Goal: Task Accomplishment & Management: Manage account settings

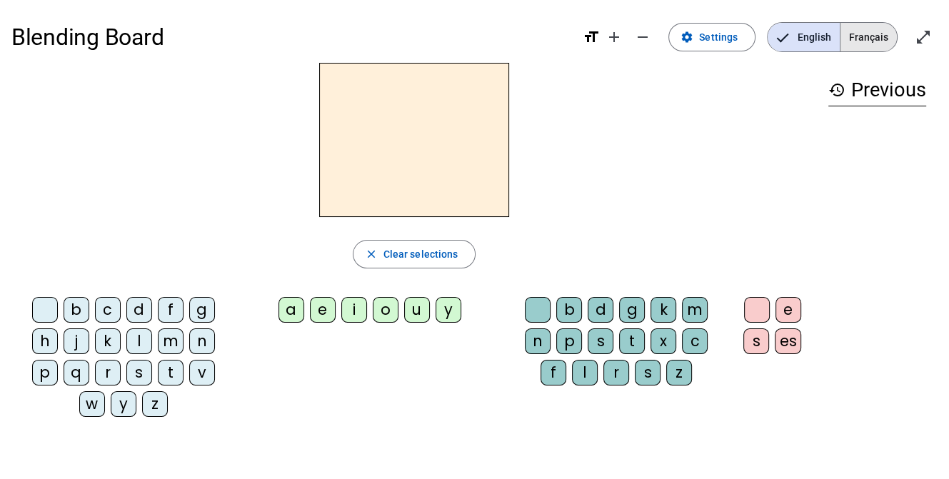
click at [869, 44] on span "Français" at bounding box center [869, 37] width 56 height 29
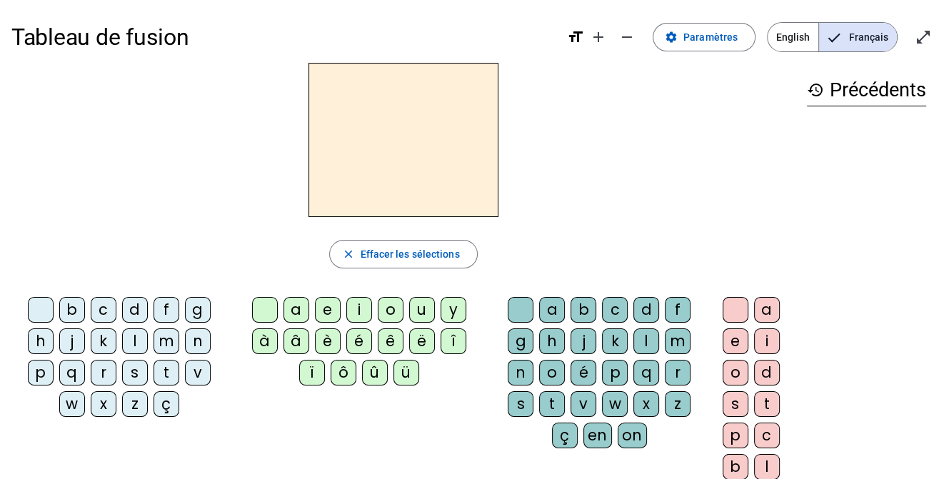
click at [363, 428] on div "b c d f g h j k l m n p q r s t v w x z ç a e i o u y à â è é ê ë î ï ô û ü a b…" at bounding box center [403, 406] width 784 height 231
click at [728, 28] on span at bounding box center [704, 37] width 101 height 34
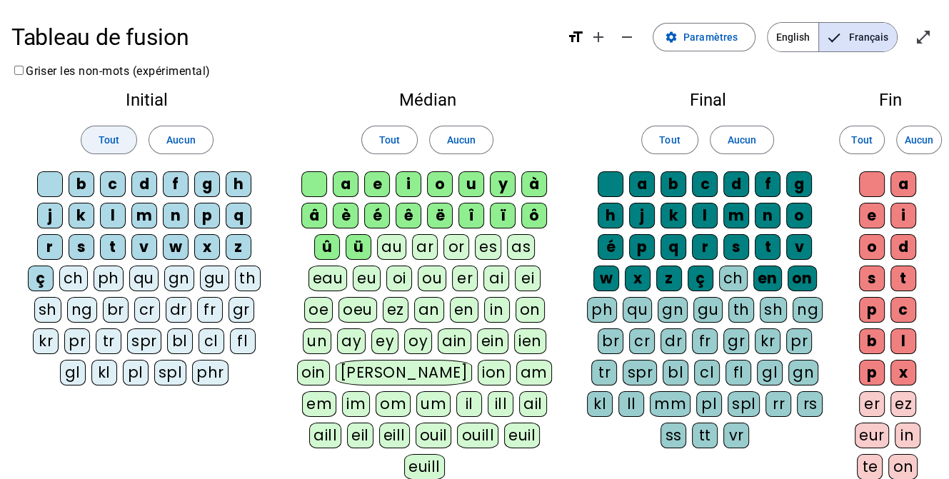
click at [111, 136] on span "Tout" at bounding box center [109, 139] width 21 height 17
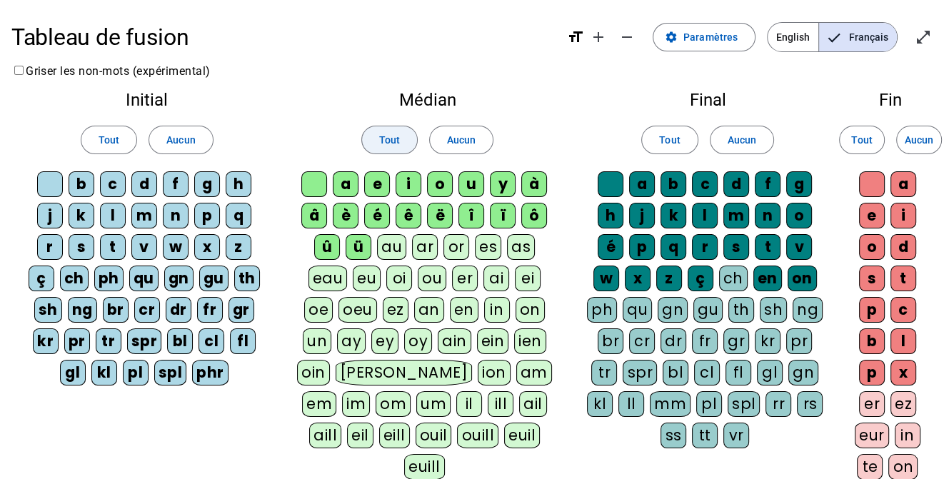
click at [386, 141] on span "Tout" at bounding box center [389, 139] width 21 height 17
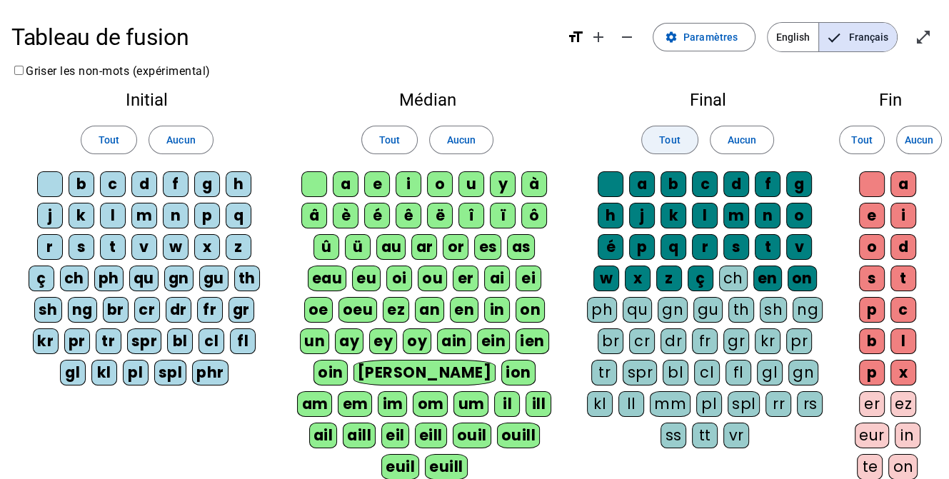
click at [669, 144] on span "Tout" at bounding box center [669, 139] width 21 height 17
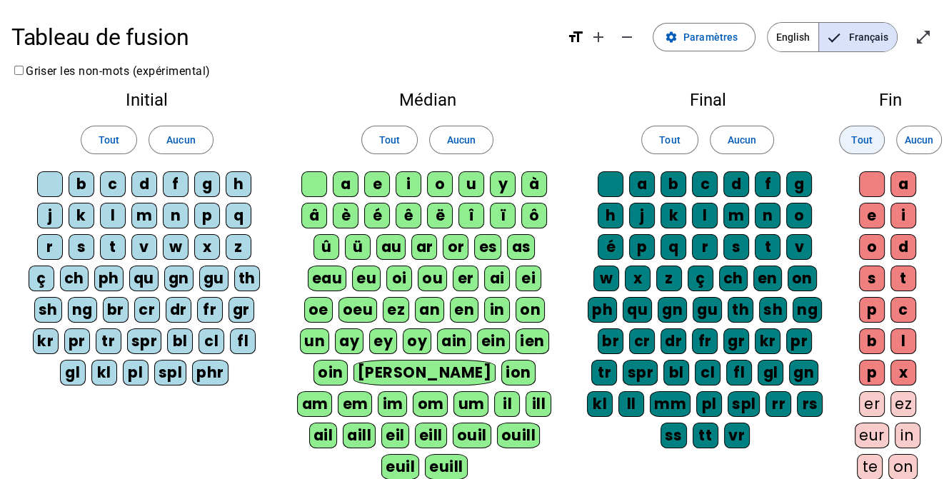
click at [855, 144] on span "Tout" at bounding box center [861, 139] width 21 height 17
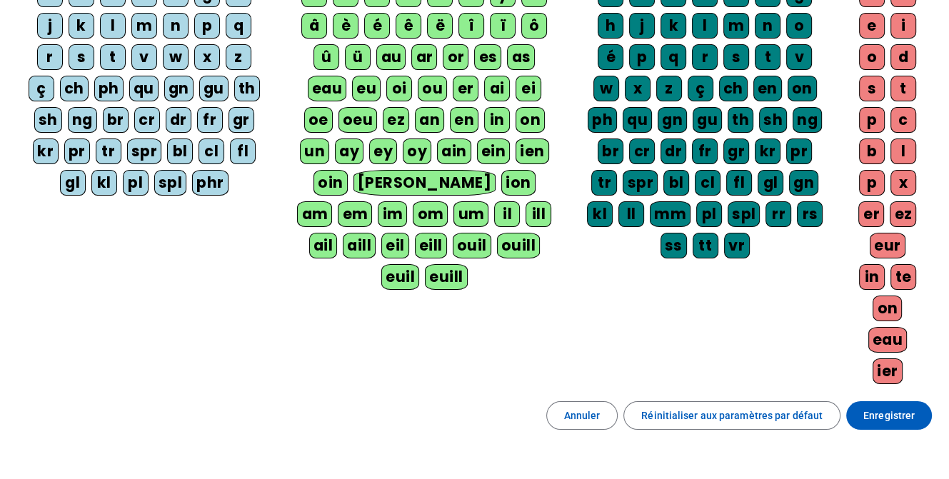
scroll to position [214, 0]
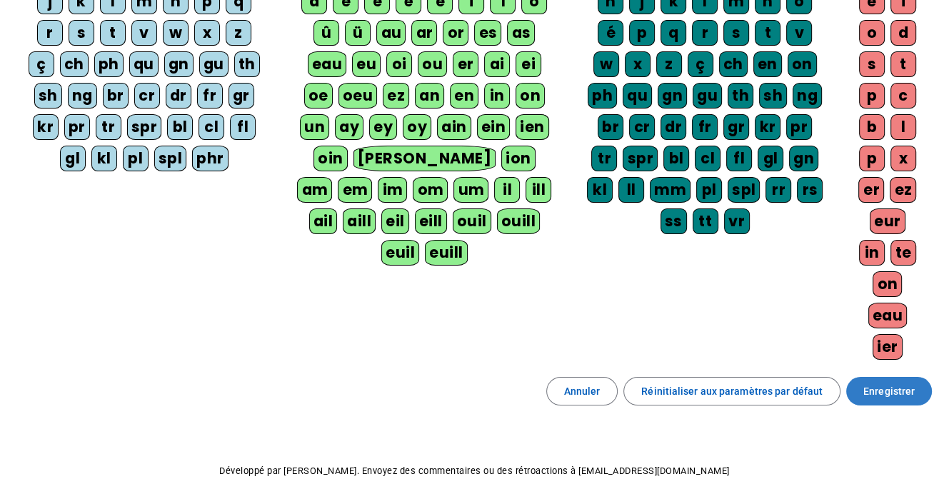
click at [881, 392] on span "Enregistrer" at bounding box center [889, 391] width 51 height 17
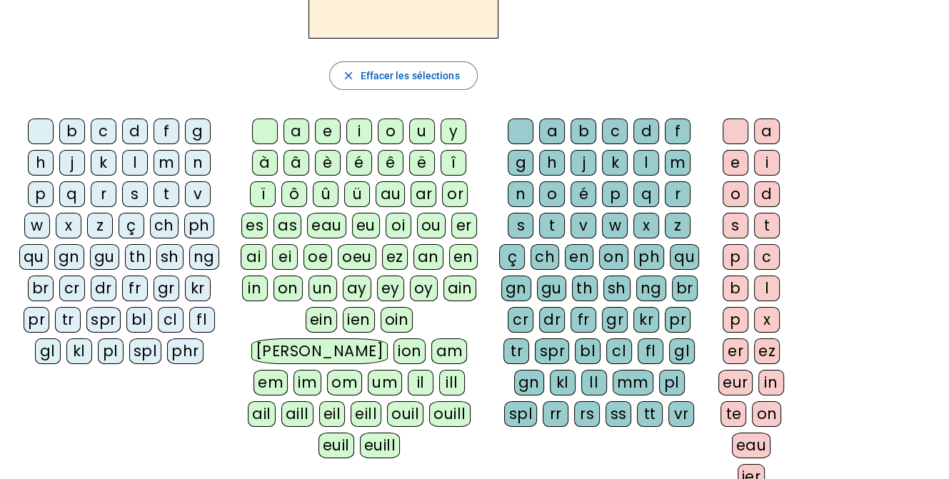
scroll to position [203, 0]
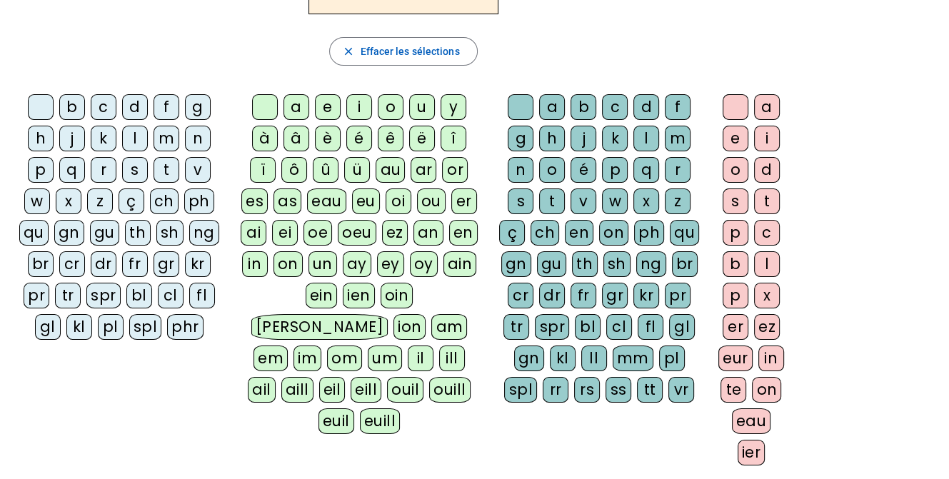
drag, startPoint x: 526, startPoint y: 31, endPoint x: 711, endPoint y: 13, distance: 186.6
click at [711, 13] on div "close [PERSON_NAME] les sélections b c d f g h j k l m n p q r s t v w x z ç ch…" at bounding box center [403, 168] width 784 height 617
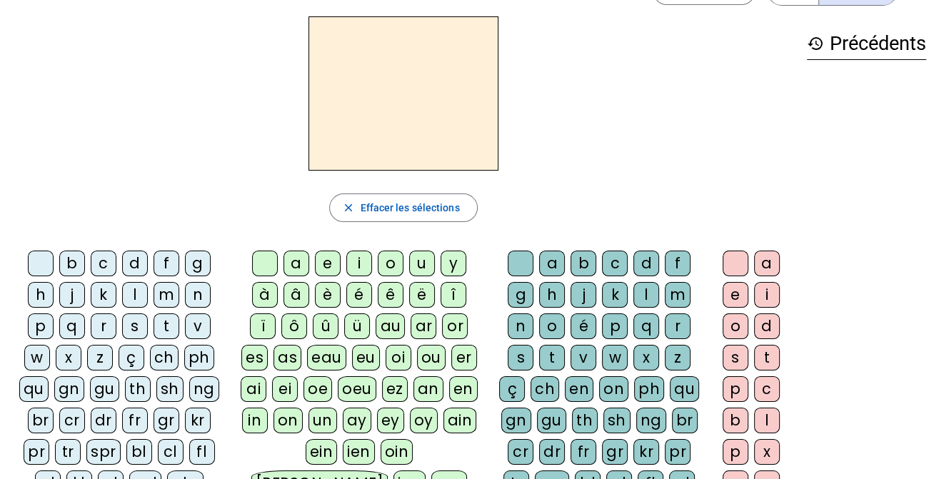
scroll to position [71, 0]
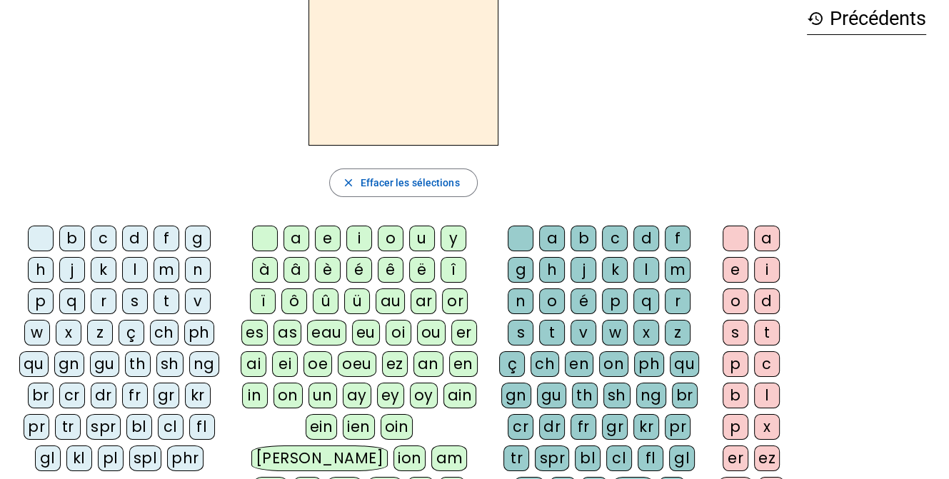
click at [193, 302] on div "v" at bounding box center [198, 302] width 26 height 26
click at [422, 236] on div "u" at bounding box center [422, 239] width 26 height 26
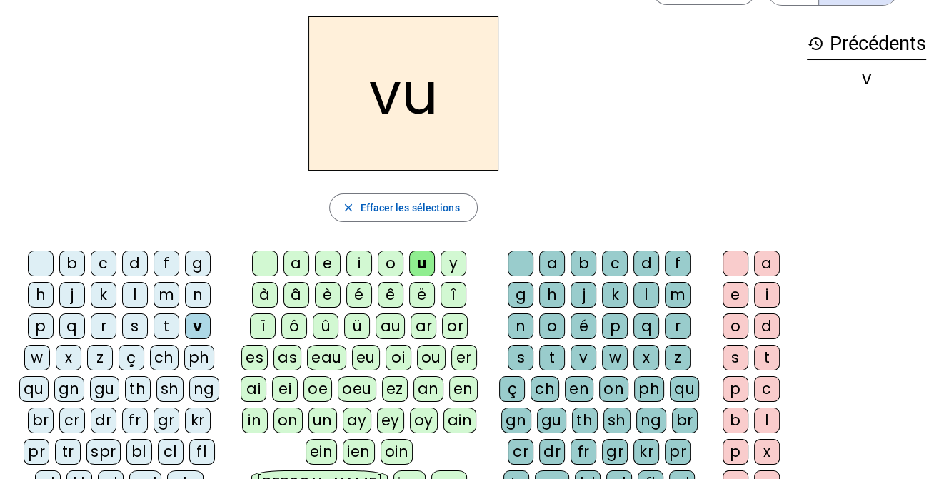
scroll to position [0, 0]
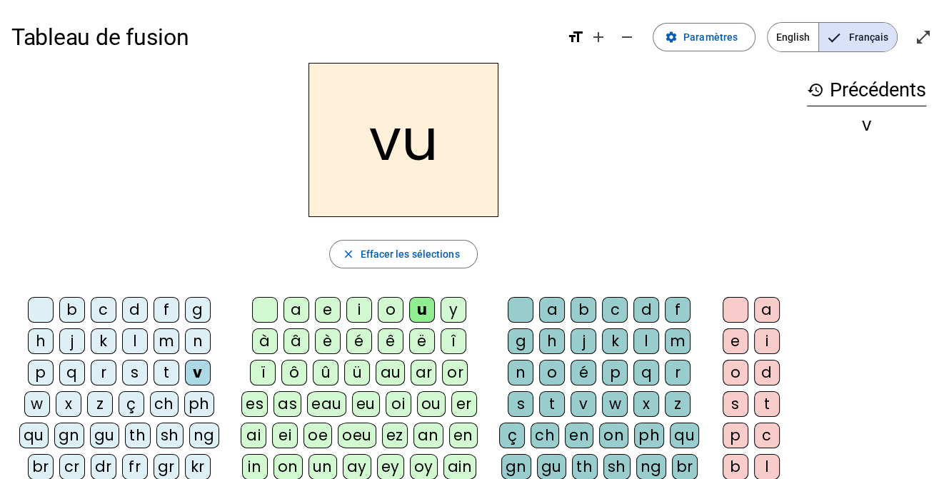
click at [586, 305] on div "b" at bounding box center [584, 310] width 26 height 26
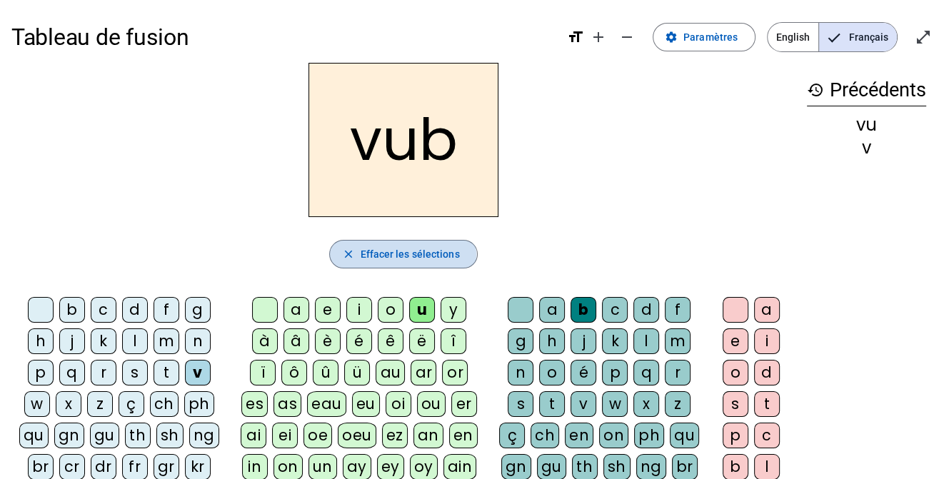
click at [355, 255] on span "button" at bounding box center [403, 254] width 146 height 34
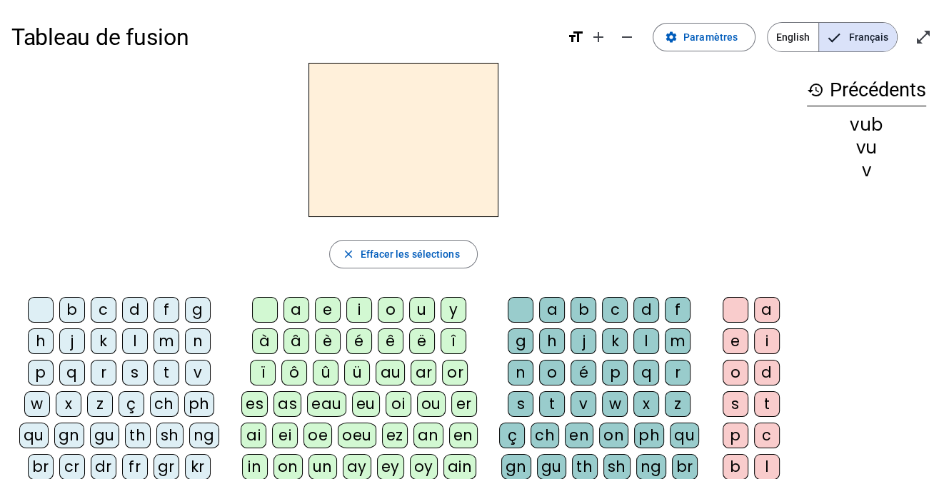
click at [195, 378] on div "v" at bounding box center [198, 373] width 26 height 26
click at [425, 306] on div "u" at bounding box center [422, 310] width 26 height 26
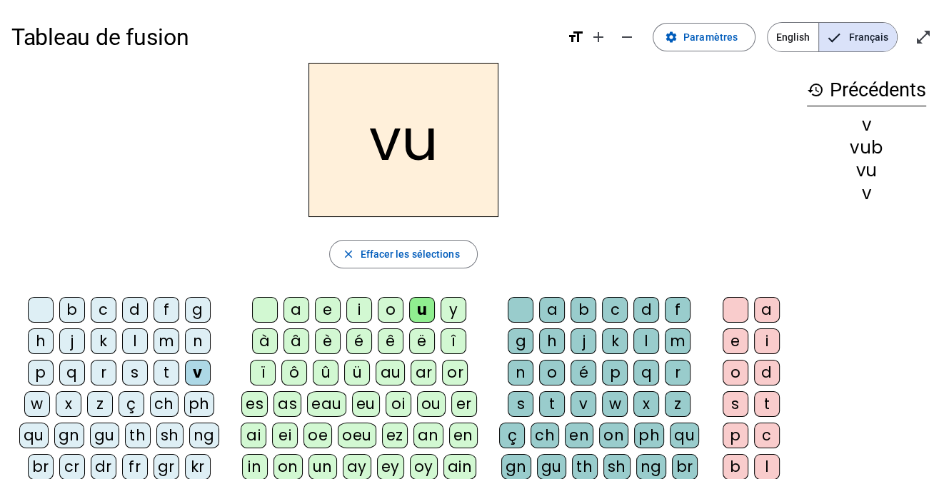
click at [69, 310] on div "b" at bounding box center [72, 310] width 26 height 26
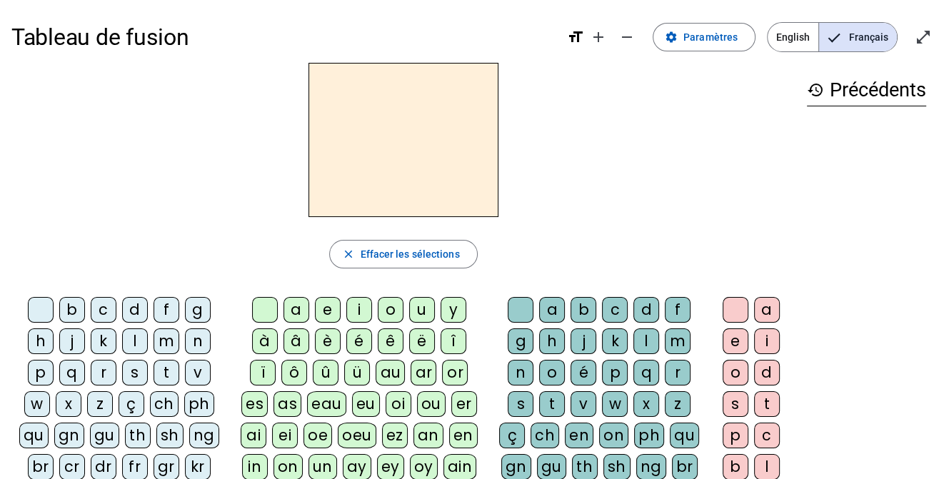
drag, startPoint x: 194, startPoint y: 369, endPoint x: 219, endPoint y: 359, distance: 27.2
click at [194, 369] on div "v" at bounding box center [198, 373] width 26 height 26
click at [423, 311] on div "u" at bounding box center [422, 310] width 26 height 26
click at [77, 311] on div "b" at bounding box center [72, 310] width 26 height 26
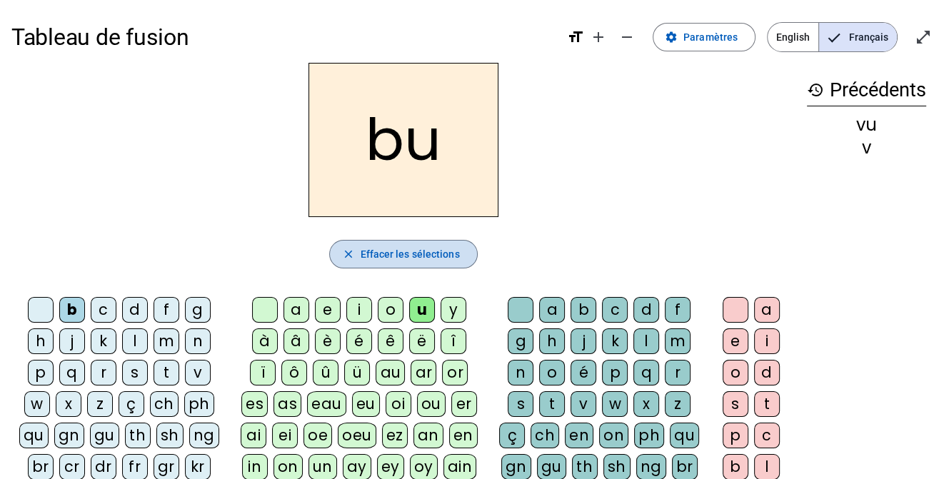
click at [454, 248] on span "Effacer les sélections" at bounding box center [409, 254] width 99 height 17
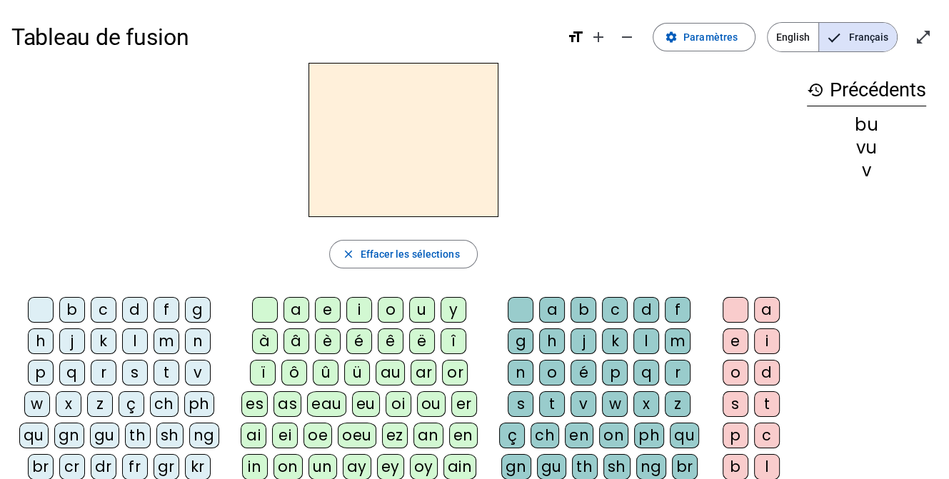
click at [194, 369] on div "v" at bounding box center [198, 373] width 26 height 26
click at [299, 306] on div "a" at bounding box center [297, 310] width 26 height 26
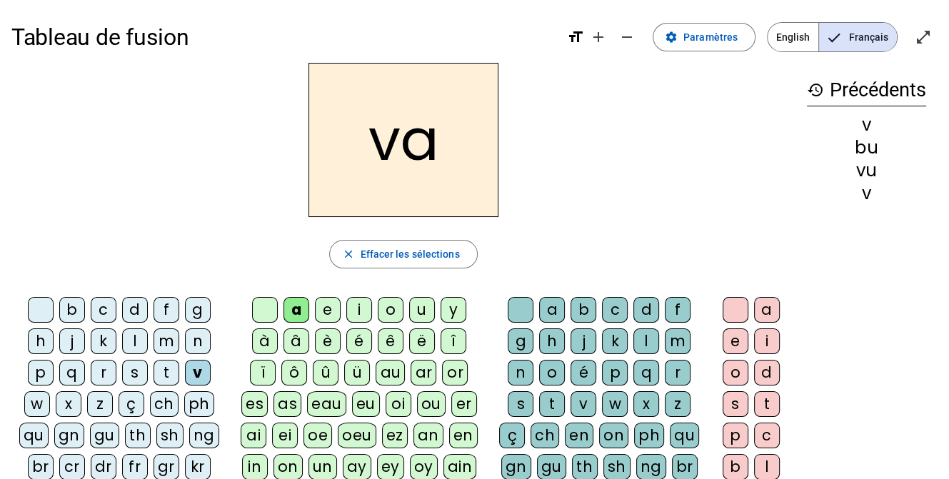
click at [642, 337] on div "l" at bounding box center [647, 342] width 26 height 26
click at [69, 306] on div "b" at bounding box center [72, 310] width 26 height 26
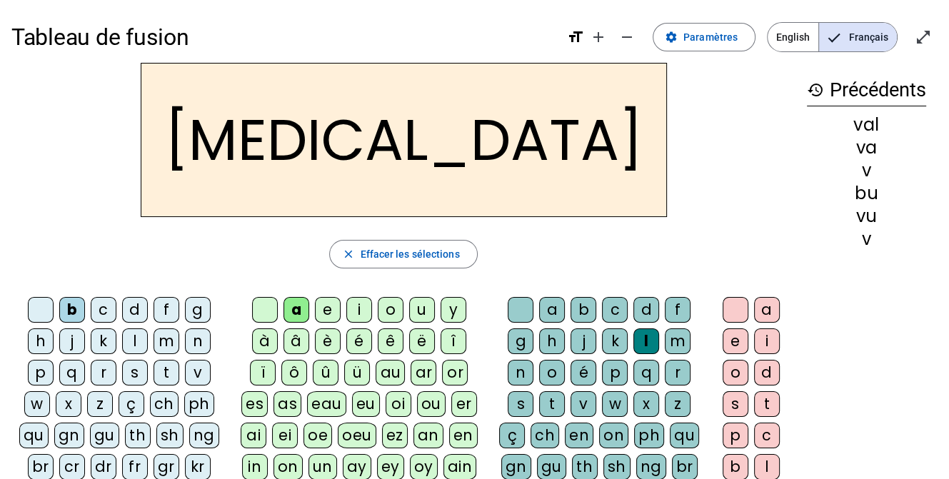
click at [619, 307] on div "c" at bounding box center [615, 310] width 26 height 26
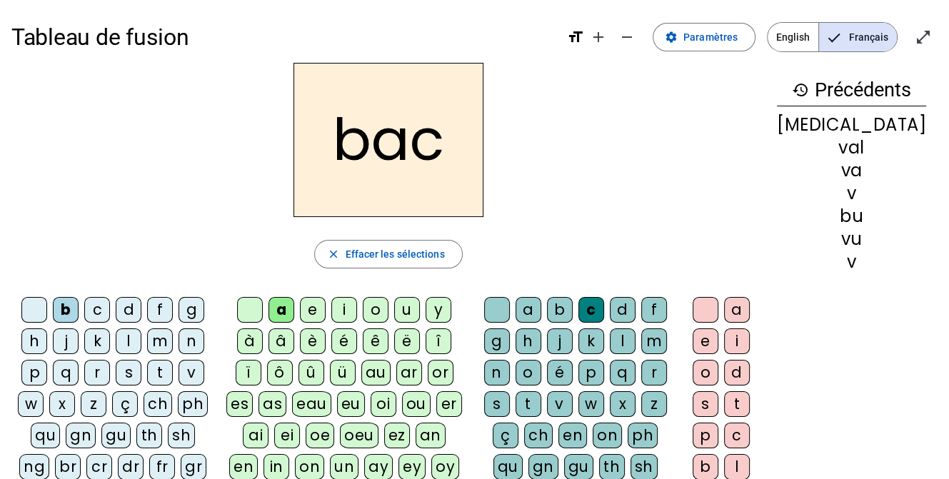
click at [604, 307] on div "c" at bounding box center [592, 310] width 26 height 26
click at [726, 41] on span "Paramètres" at bounding box center [711, 37] width 54 height 17
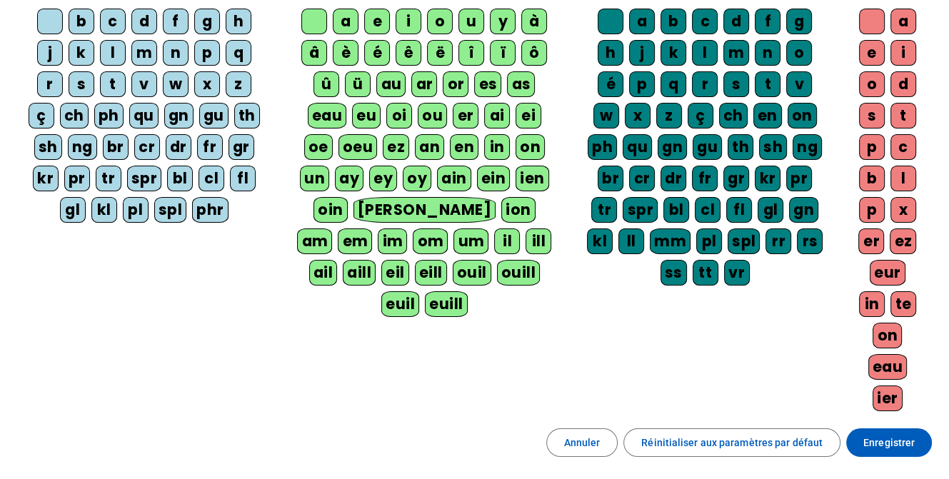
scroll to position [286, 0]
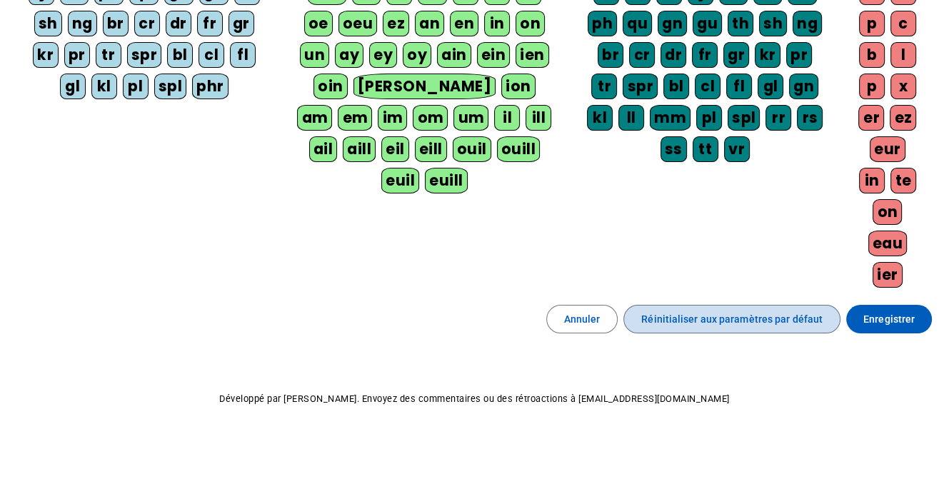
click at [754, 311] on span "Réinitialiser aux paramètres par défaut" at bounding box center [731, 319] width 181 height 17
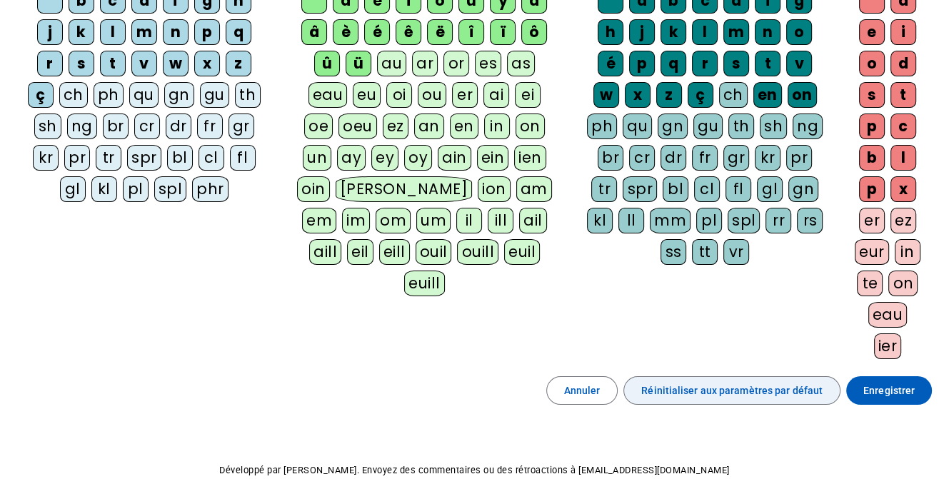
scroll to position [0, 0]
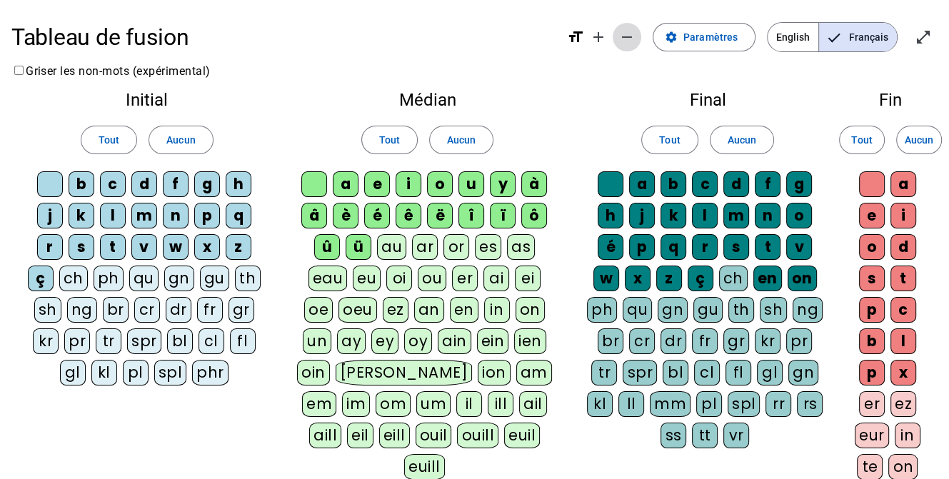
click at [635, 35] on mat-icon "remove" at bounding box center [627, 37] width 17 height 17
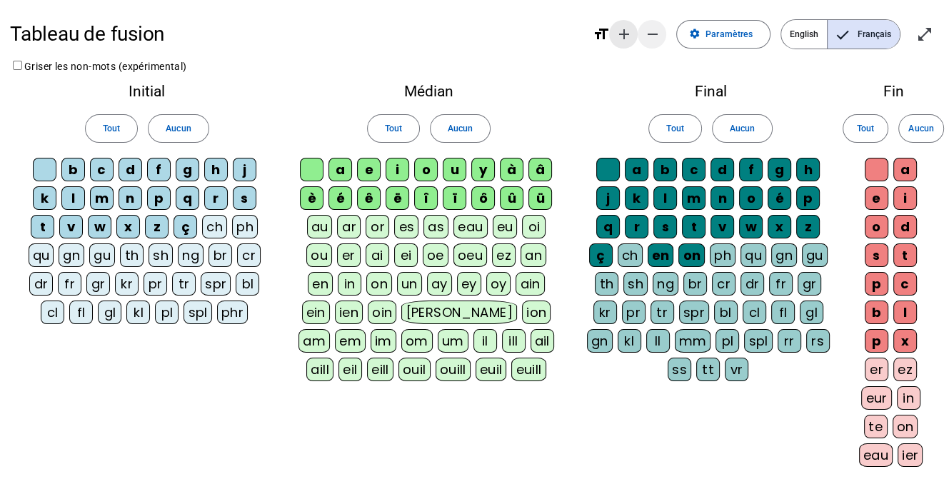
click at [635, 35] on span "Augmenter la taille de la police" at bounding box center [623, 34] width 34 height 34
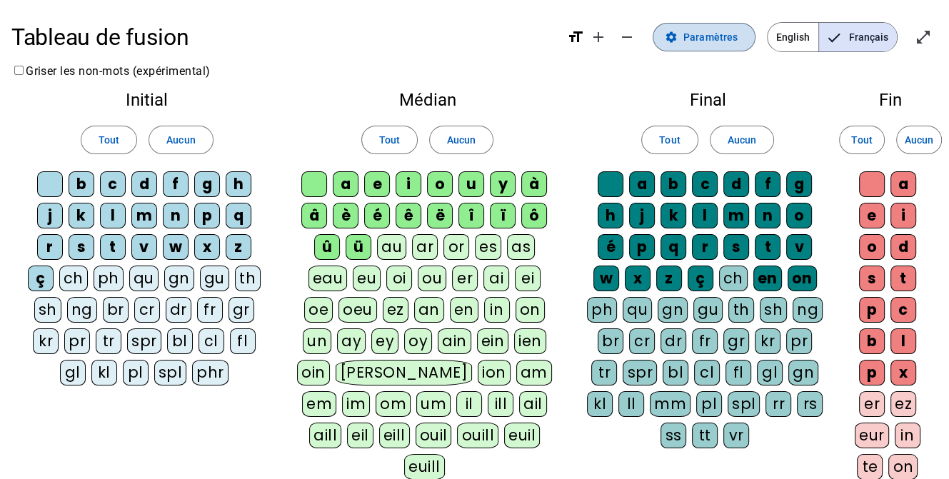
click at [700, 31] on span "Paramètres" at bounding box center [711, 37] width 54 height 17
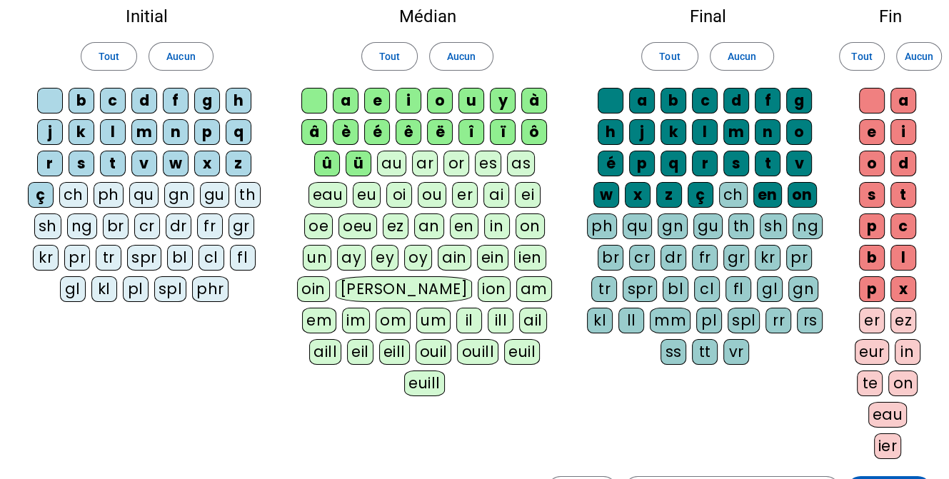
scroll to position [214, 0]
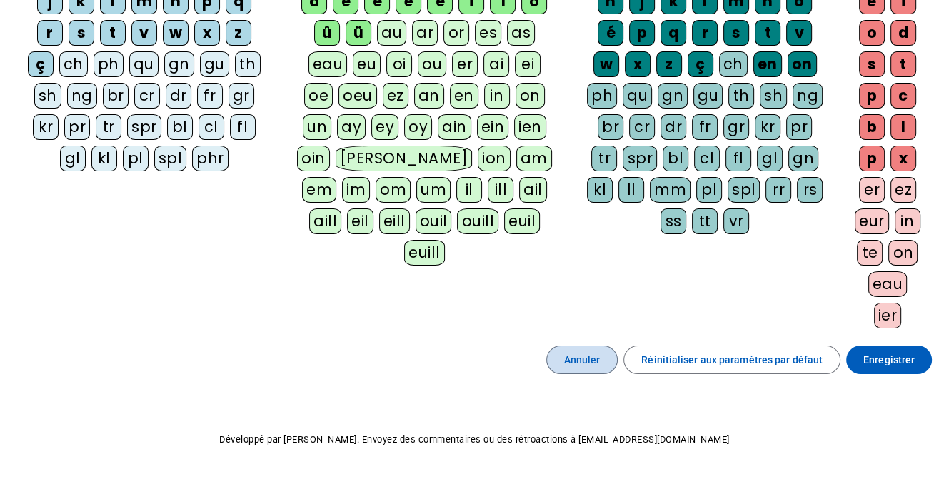
click at [595, 352] on span "Annuler" at bounding box center [582, 359] width 36 height 17
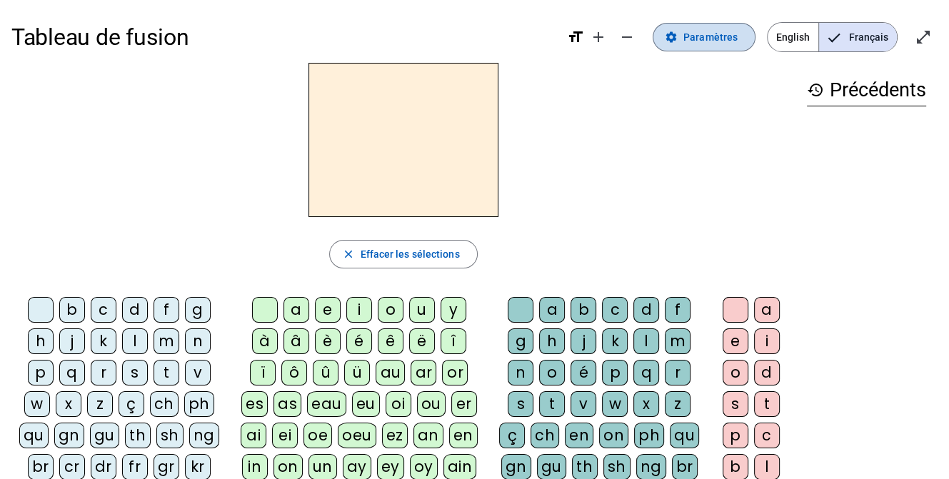
click at [723, 45] on span "Paramètres" at bounding box center [711, 37] width 54 height 17
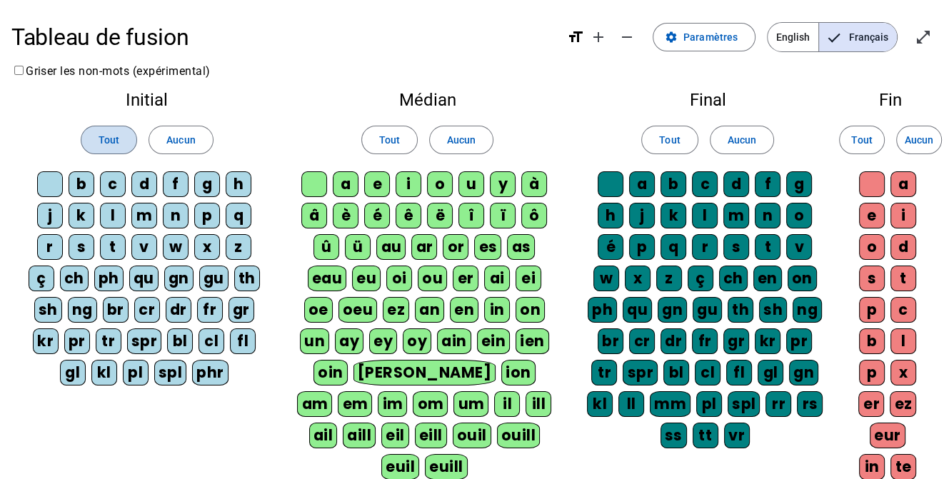
click at [121, 149] on span at bounding box center [108, 140] width 55 height 34
click at [394, 146] on span "Tout" at bounding box center [389, 139] width 21 height 17
click at [683, 143] on span at bounding box center [669, 140] width 55 height 34
click at [861, 131] on span "Tout" at bounding box center [861, 139] width 21 height 17
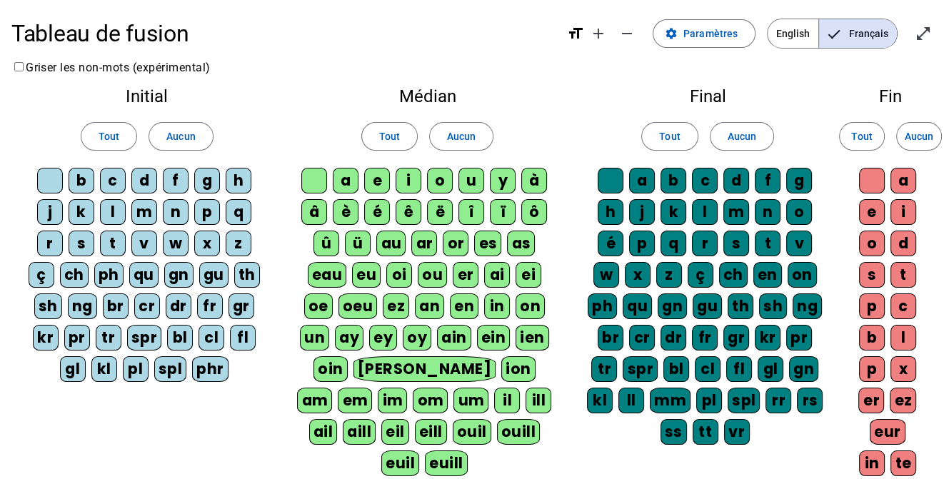
scroll to position [214, 0]
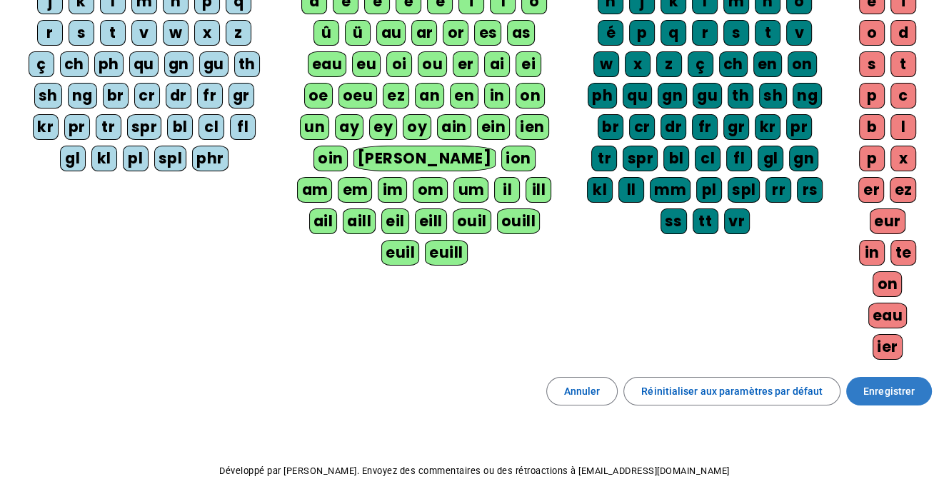
click at [886, 383] on span "Enregistrer" at bounding box center [889, 391] width 51 height 17
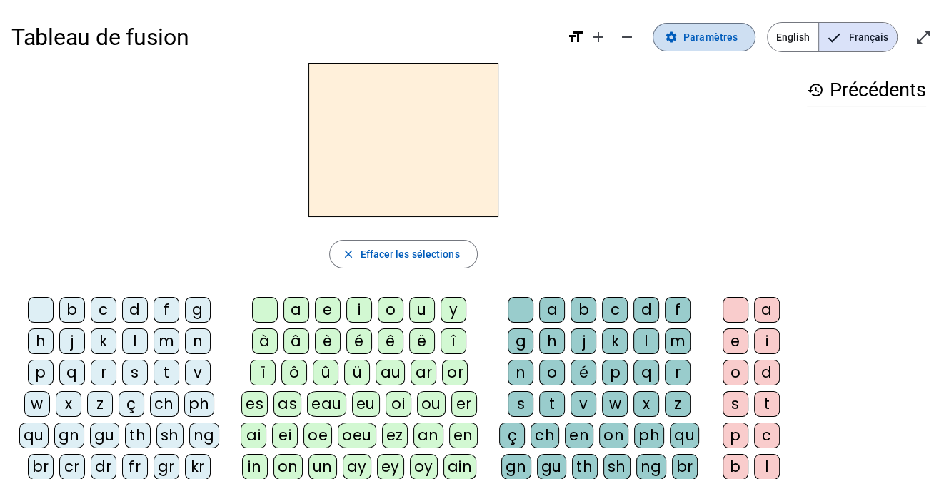
click at [730, 35] on span "Paramètres" at bounding box center [711, 37] width 54 height 17
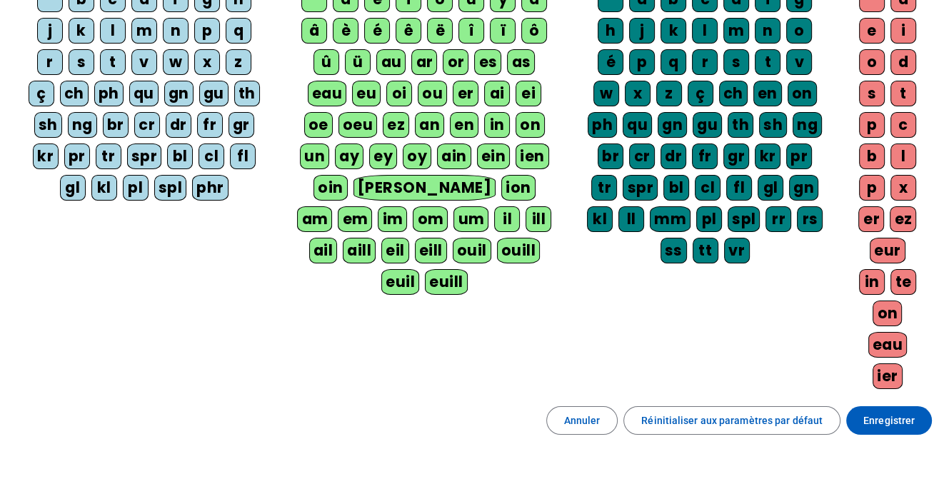
scroll to position [214, 0]
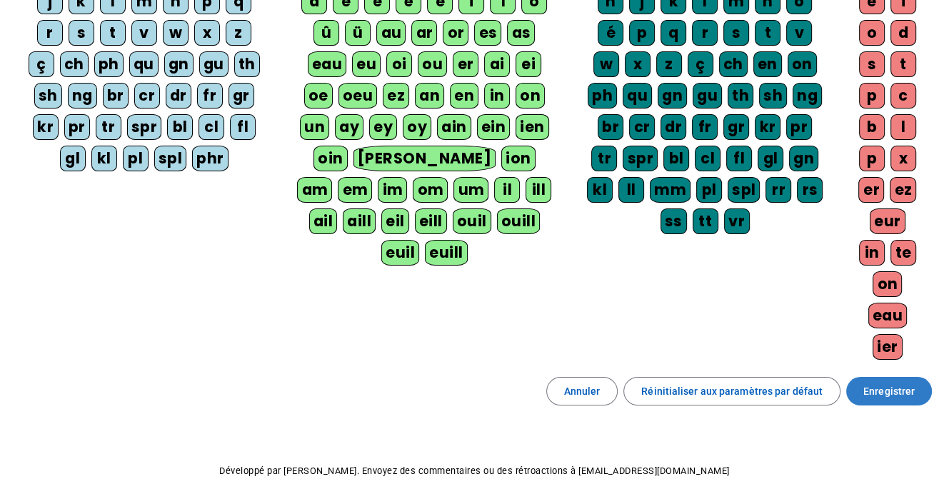
click at [892, 383] on span "Enregistrer" at bounding box center [889, 391] width 51 height 17
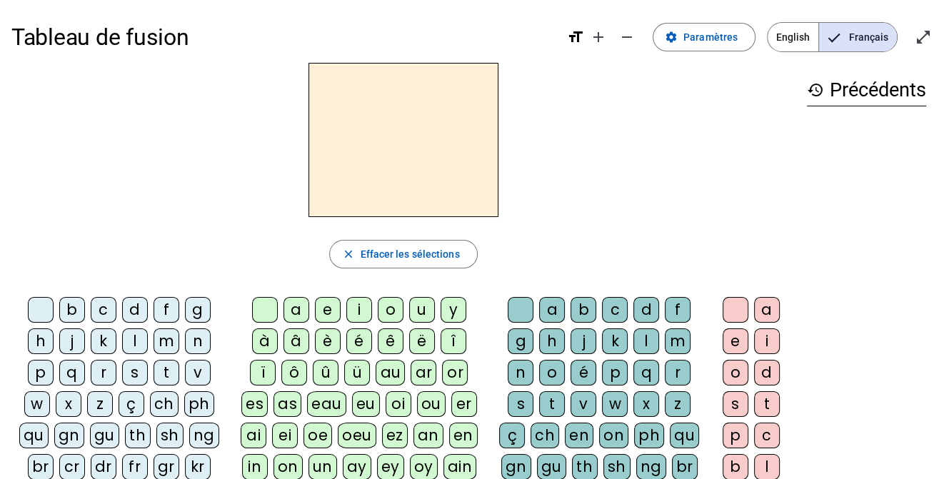
click at [719, 169] on div at bounding box center [403, 140] width 784 height 154
click at [843, 209] on div "history Précédents" at bounding box center [867, 360] width 142 height 594
